Goal: Transaction & Acquisition: Obtain resource

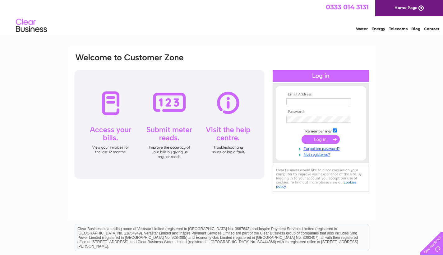
click at [288, 105] on td at bounding box center [321, 102] width 72 height 10
type input "houzisenlin@gmail.com"
click at [311, 143] on input "submit" at bounding box center [320, 140] width 38 height 9
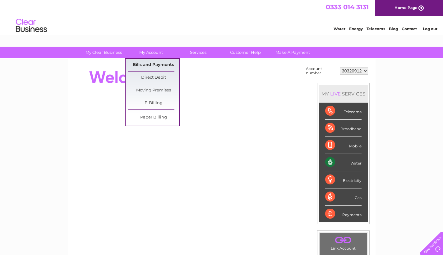
click at [154, 65] on link "Bills and Payments" at bounding box center [153, 65] width 51 height 12
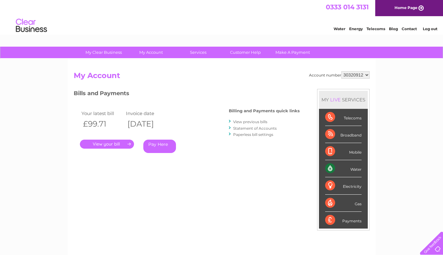
click at [113, 142] on link "." at bounding box center [107, 144] width 54 height 9
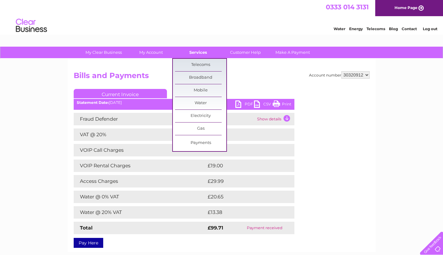
click at [197, 52] on link "Services" at bounding box center [198, 53] width 51 height 12
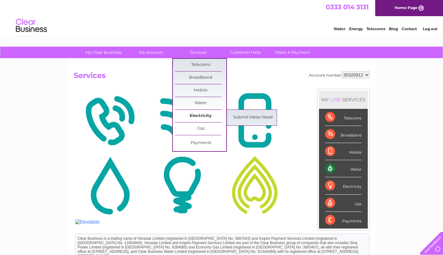
click at [197, 117] on link "Electricity" at bounding box center [200, 116] width 51 height 12
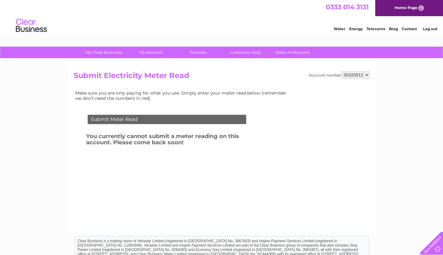
click at [246, 119] on td "Submit Meter Read" at bounding box center [167, 118] width 162 height 20
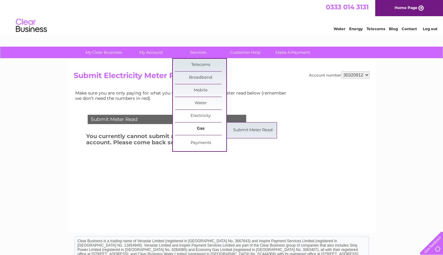
click at [197, 131] on link "Gas" at bounding box center [200, 128] width 51 height 12
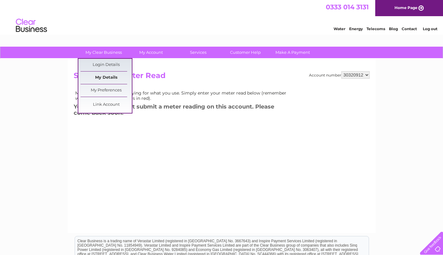
click at [101, 80] on link "My Details" at bounding box center [106, 77] width 51 height 12
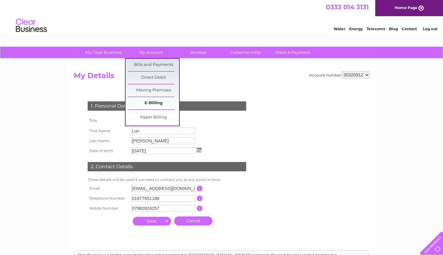
click at [148, 101] on link "E-Billing" at bounding box center [153, 103] width 51 height 12
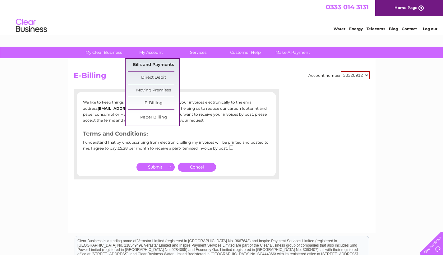
click at [157, 68] on link "Bills and Payments" at bounding box center [153, 65] width 51 height 12
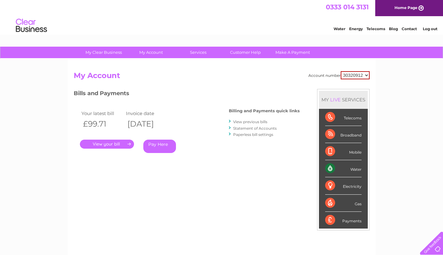
click at [114, 143] on link "." at bounding box center [107, 144] width 54 height 9
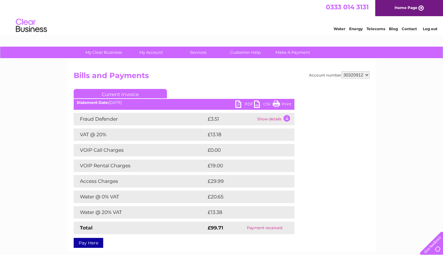
scroll to position [92, 0]
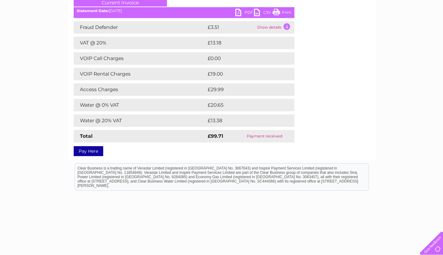
click at [244, 14] on link "PDF" at bounding box center [244, 13] width 19 height 9
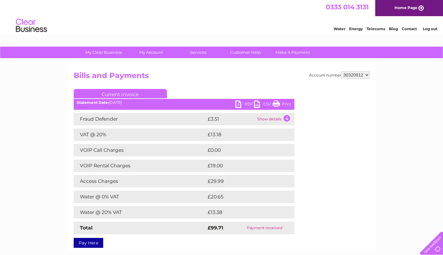
scroll to position [0, 0]
